Goal: Use online tool/utility: Utilize a website feature to perform a specific function

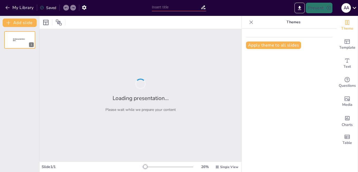
type input "Understanding Project Management: Foundations and Importance for All Industries"
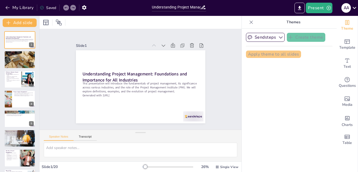
checkbox input "true"
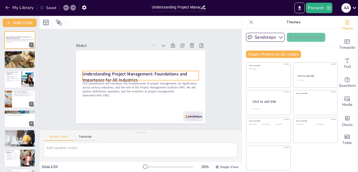
checkbox input "true"
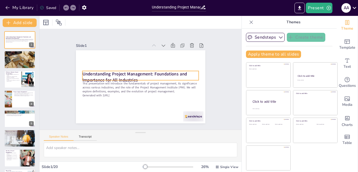
checkbox input "true"
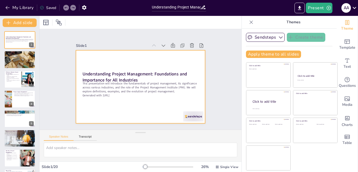
checkbox input "true"
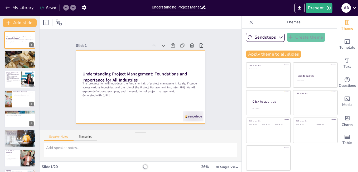
checkbox input "true"
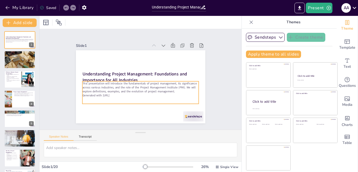
checkbox input "true"
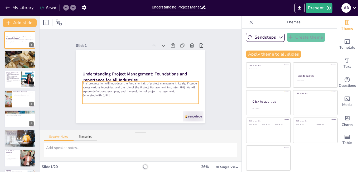
checkbox input "true"
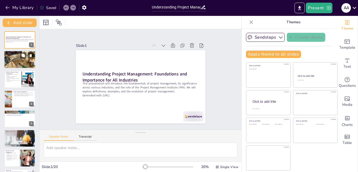
checkbox input "true"
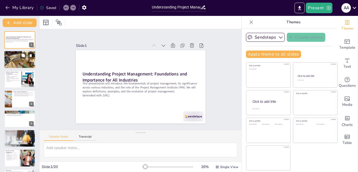
checkbox input "true"
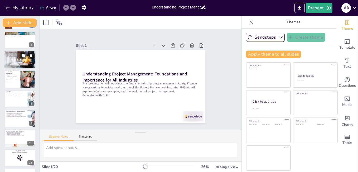
scroll to position [79, 0]
checkbox input "true"
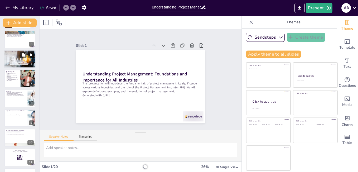
checkbox input "true"
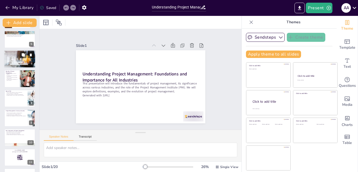
checkbox input "true"
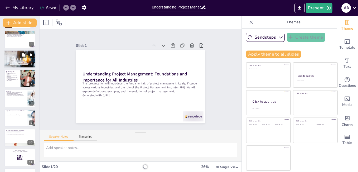
checkbox input "true"
click at [19, 60] on div at bounding box center [19, 58] width 35 height 17
type textarea "Timely completion of projects is one of the primary benefits of effective proje…"
checkbox input "true"
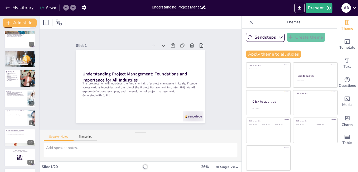
checkbox input "true"
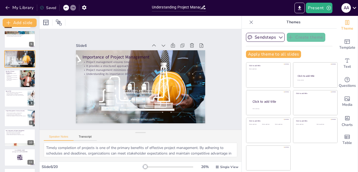
scroll to position [39, 0]
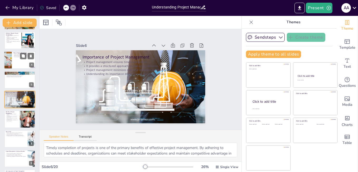
checkbox input "true"
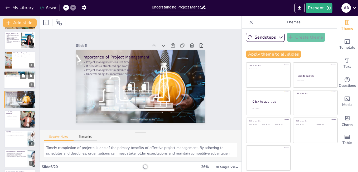
checkbox input "true"
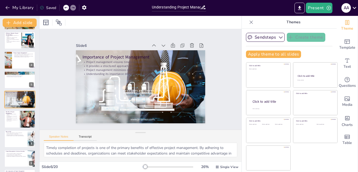
checkbox input "true"
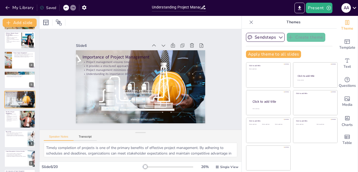
checkbox input "true"
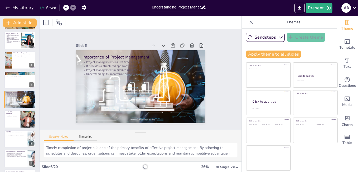
checkbox input "true"
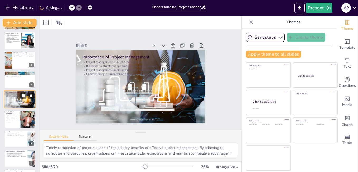
checkbox input "true"
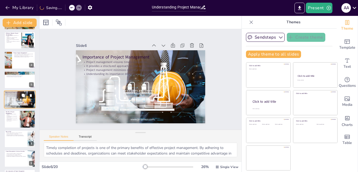
checkbox input "true"
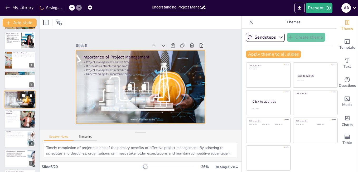
click at [15, 102] on div at bounding box center [20, 99] width 36 height 18
checkbox input "true"
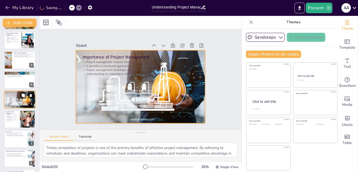
checkbox input "true"
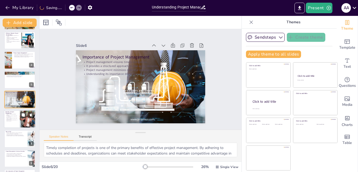
checkbox input "true"
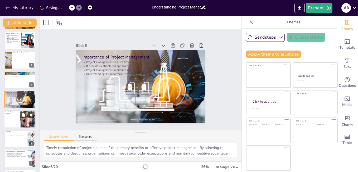
checkbox input "true"
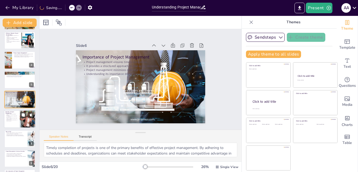
click at [18, 118] on p "Project management fosters better communication." at bounding box center [12, 118] width 13 height 2
type textarea "Enhanced efficiency is one of the most significant benefits of project manageme…"
checkbox input "true"
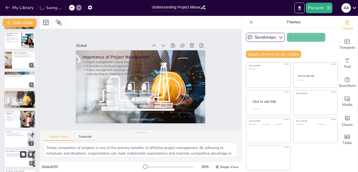
checkbox input "true"
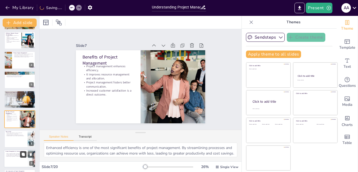
checkbox input "true"
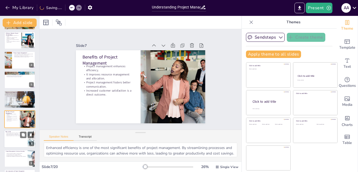
checkbox input "true"
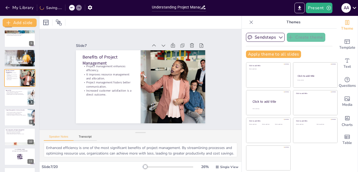
checkbox input "true"
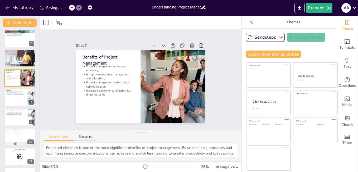
checkbox input "true"
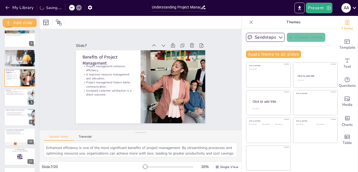
checkbox input "true"
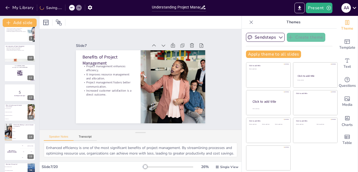
checkbox input "true"
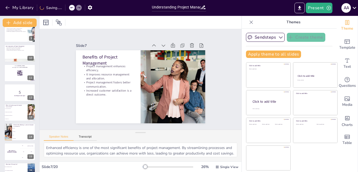
checkbox input "true"
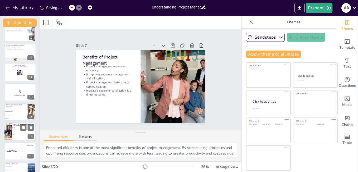
checkbox input "true"
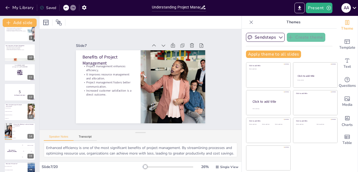
checkbox input "true"
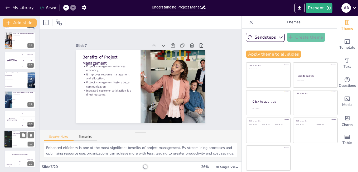
checkbox input "true"
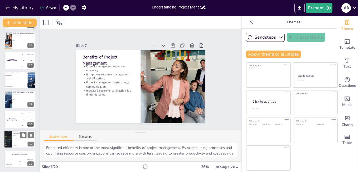
checkbox input "true"
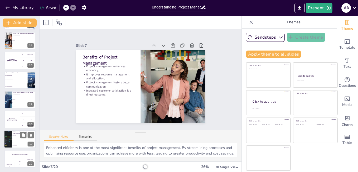
checkbox input "true"
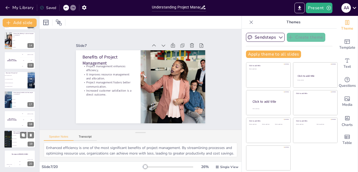
checkbox input "true"
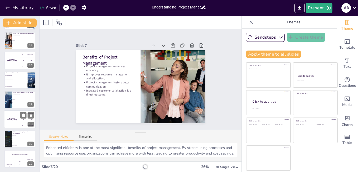
checkbox input "true"
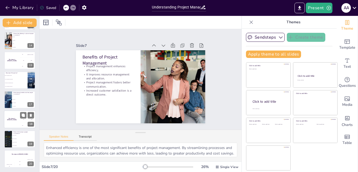
checkbox input "true"
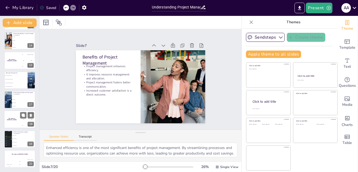
click at [16, 125] on div "The winner is [PERSON_NAME]" at bounding box center [12, 119] width 16 height 18
checkbox input "true"
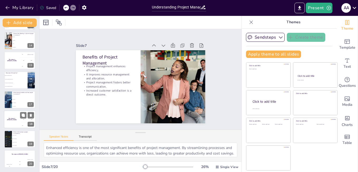
checkbox input "true"
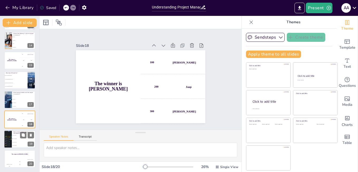
checkbox input "true"
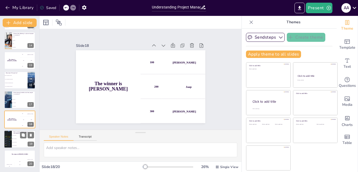
click at [17, 143] on li "Project execution" at bounding box center [24, 141] width 24 height 3
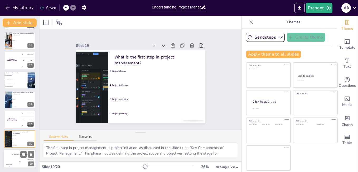
click at [22, 157] on div "The winner is [PERSON_NAME] 100 Jaap 200 Niels 300 20" at bounding box center [20, 158] width 32 height 18
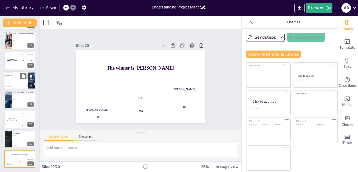
click at [18, 78] on li "Project Management International" at bounding box center [16, 79] width 24 height 4
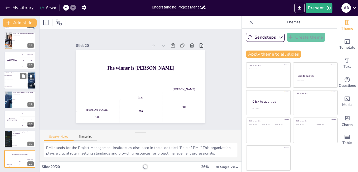
scroll to position [235, 0]
